Goal: Task Accomplishment & Management: Manage account settings

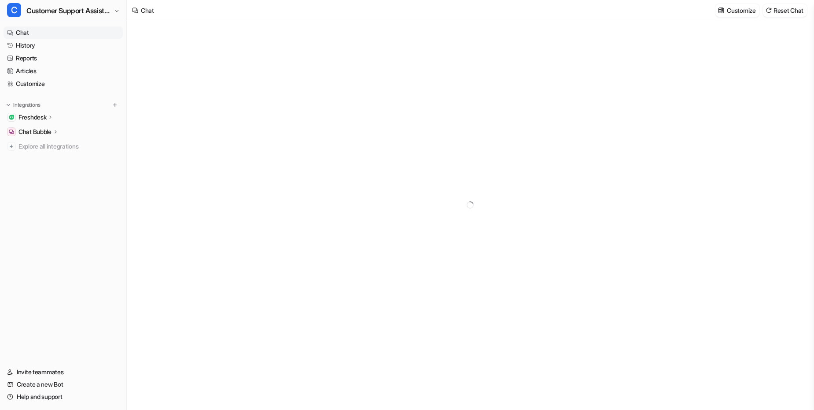
type textarea "**********"
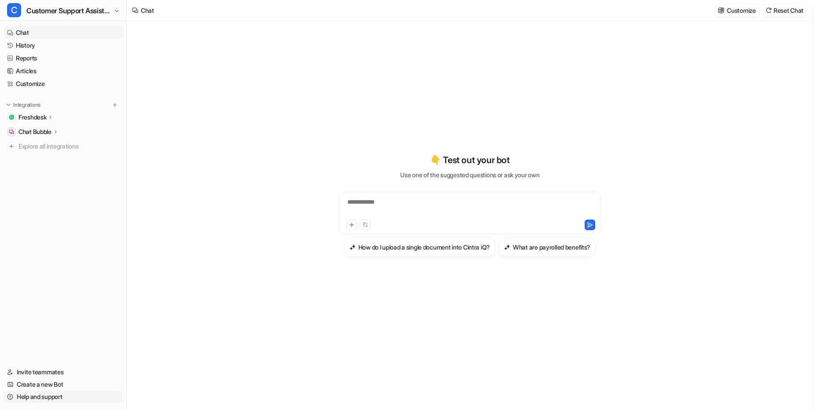
click at [41, 392] on link "Help and support" at bounding box center [63, 396] width 119 height 12
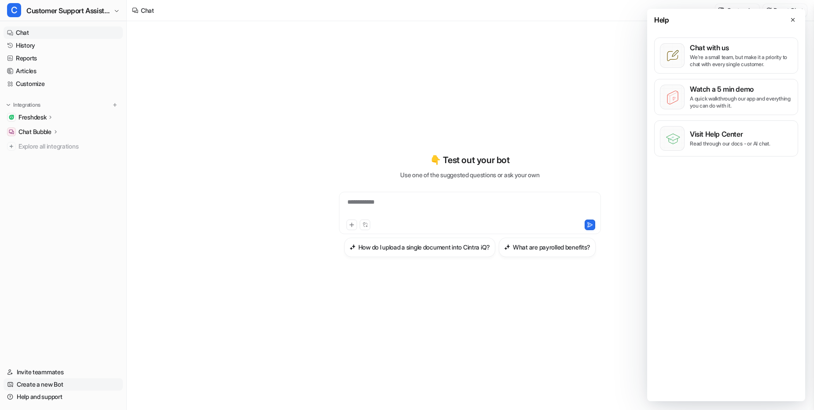
click at [40, 388] on link "Create a new Bot" at bounding box center [63, 384] width 119 height 12
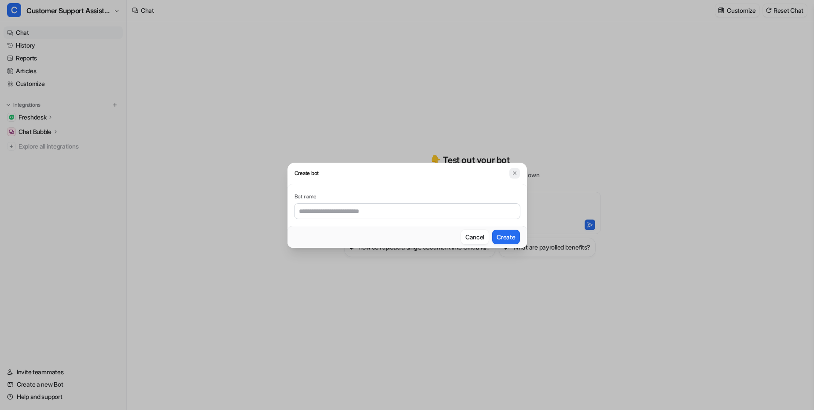
click at [515, 170] on img at bounding box center [515, 173] width 6 height 7
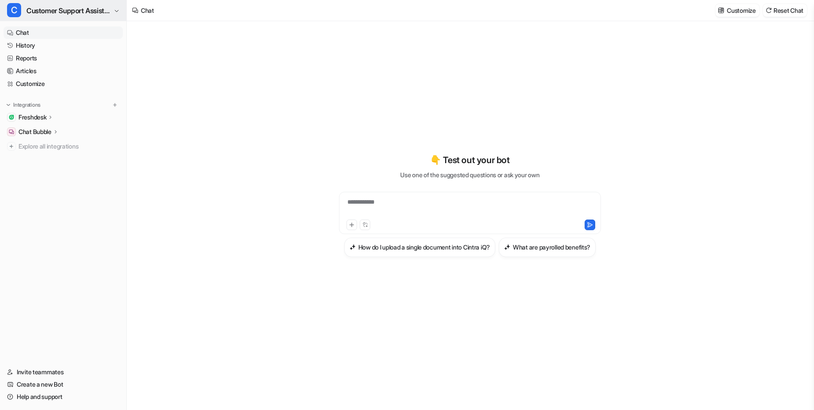
click at [116, 7] on button "C Customer Support Assistant" at bounding box center [63, 10] width 126 height 21
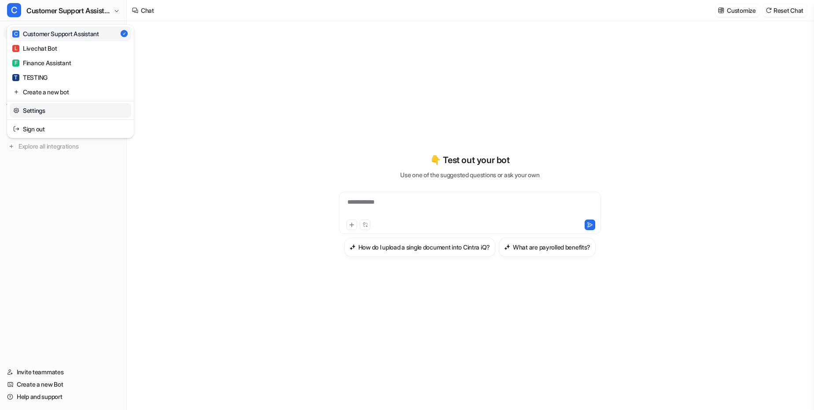
click at [28, 113] on link "Settings" at bounding box center [71, 110] width 122 height 15
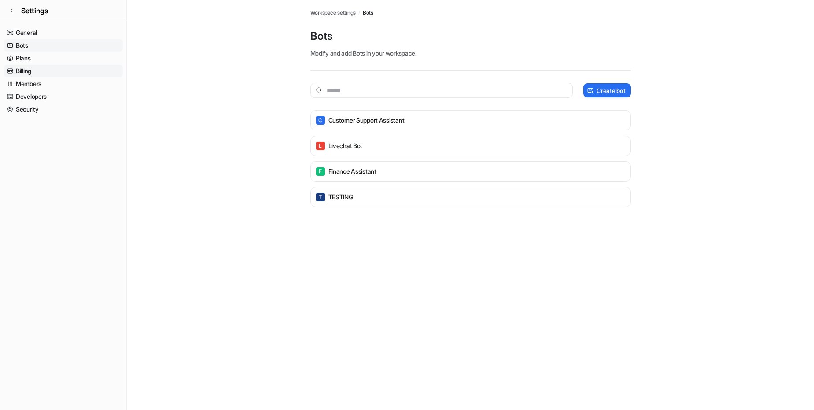
click at [36, 70] on link "Billing" at bounding box center [63, 71] width 119 height 12
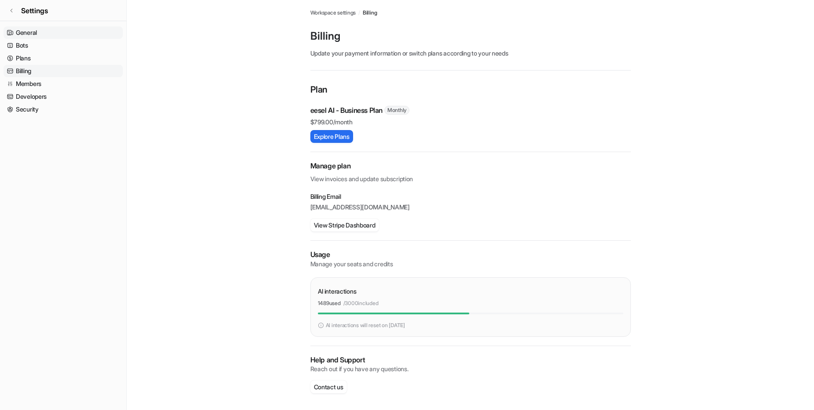
click at [31, 30] on link "General" at bounding box center [63, 32] width 119 height 12
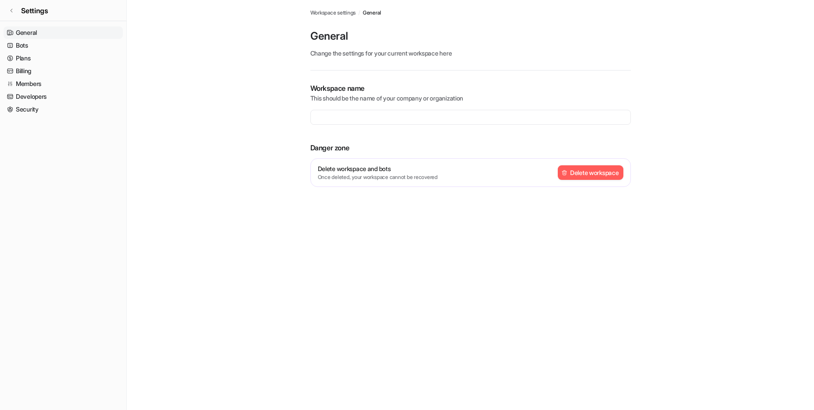
type input "**********"
click at [12, 11] on icon at bounding box center [11, 10] width 5 height 5
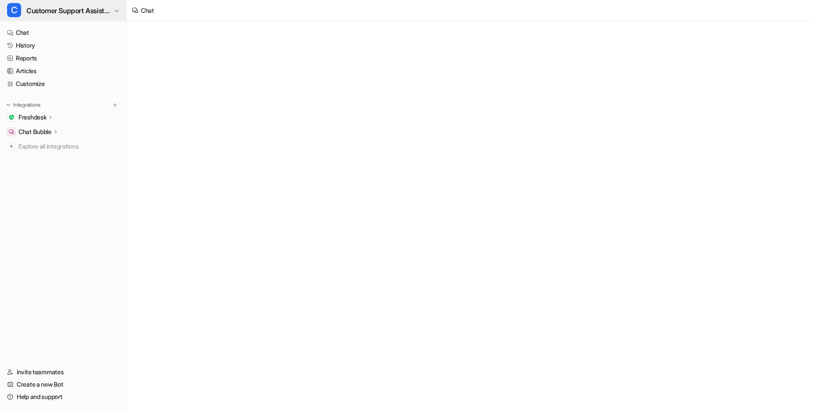
click at [59, 9] on span "Customer Support Assistant" at bounding box center [68, 10] width 85 height 12
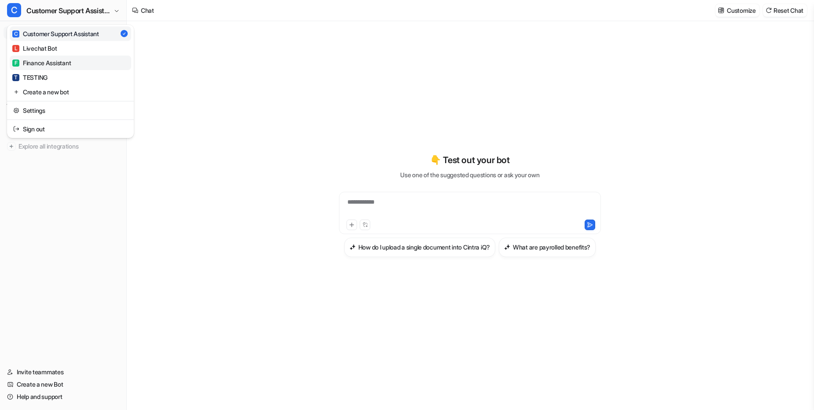
click at [54, 61] on div "F Finance Assistant" at bounding box center [41, 62] width 59 height 9
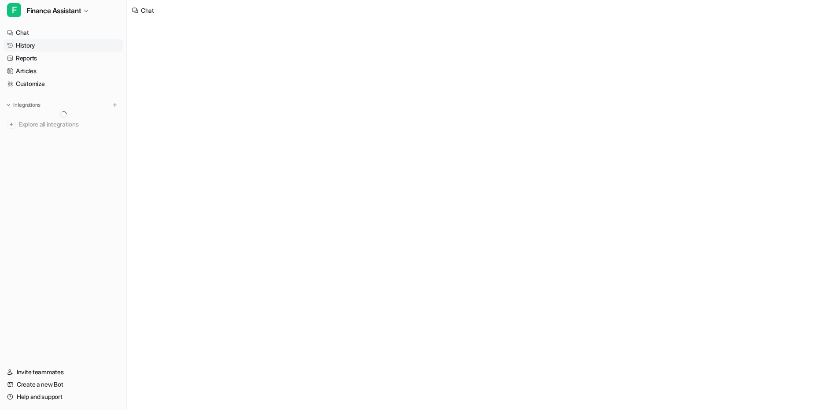
click at [40, 45] on link "History" at bounding box center [63, 45] width 119 height 12
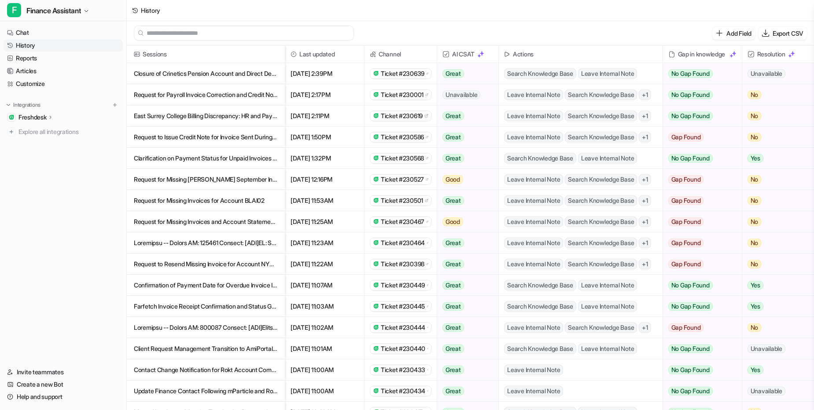
click at [248, 77] on p "Closure of Crinetics Pension Account and Direct Debit Cancellation Instructions" at bounding box center [206, 73] width 144 height 21
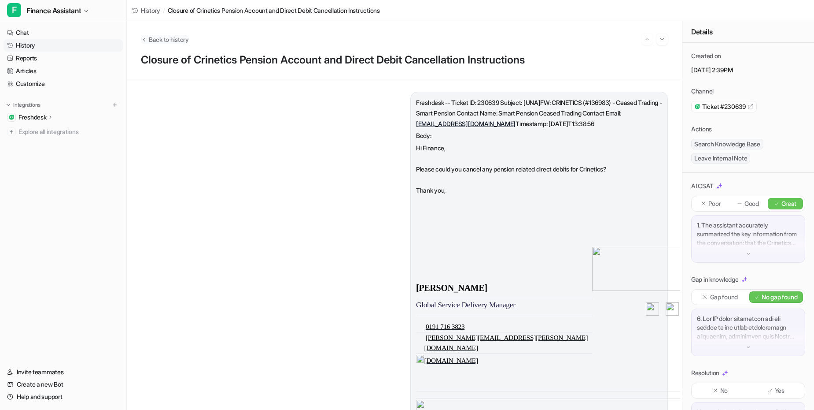
click at [148, 40] on button "Back to history" at bounding box center [165, 39] width 48 height 9
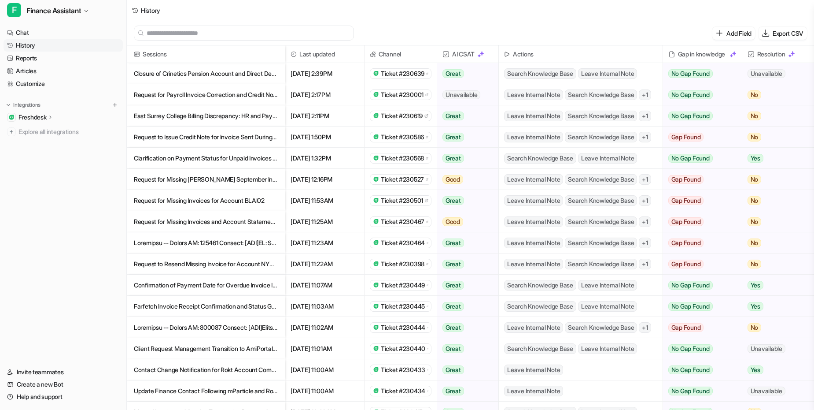
click at [194, 265] on p "Request to Resend Missing Invoice for Account NYNA01" at bounding box center [206, 263] width 144 height 21
